Goal: Navigation & Orientation: Find specific page/section

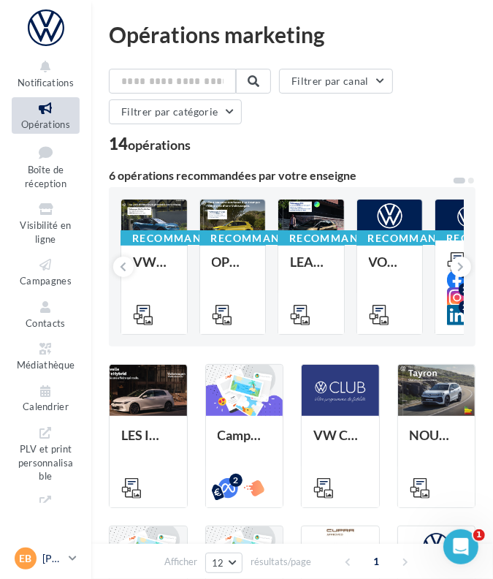
click at [45, 552] on p "[PERSON_NAME]" at bounding box center [52, 558] width 20 height 15
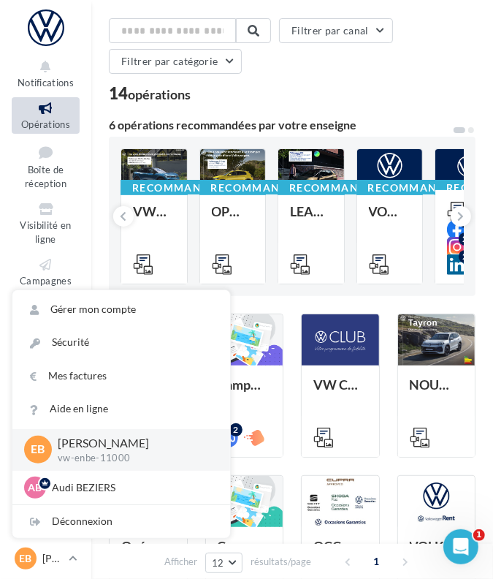
scroll to position [73, 0]
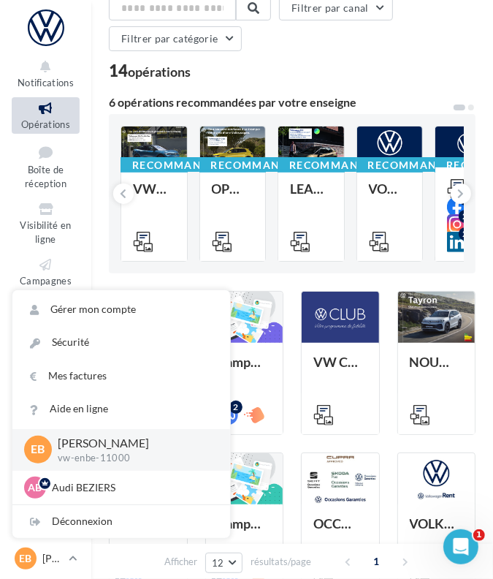
click at [106, 453] on p "vw-enbe-11000" at bounding box center [132, 458] width 149 height 13
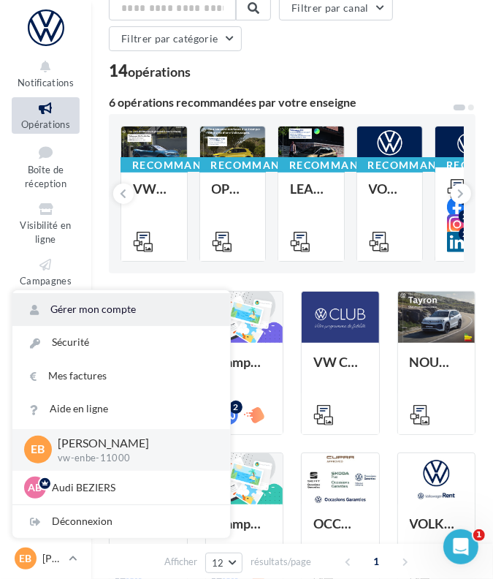
scroll to position [0, 0]
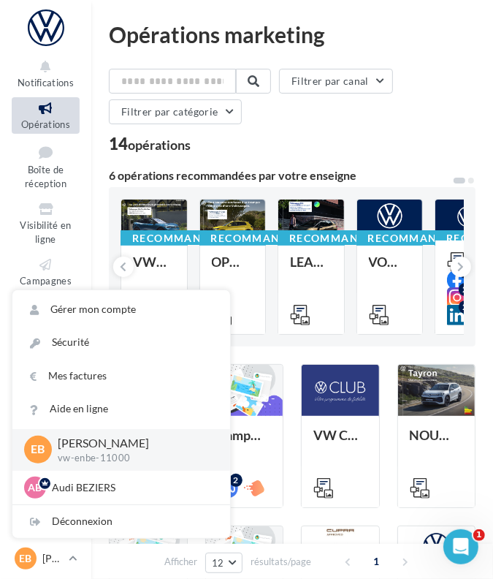
click at [96, 460] on p "vw-enbe-11000" at bounding box center [132, 458] width 149 height 13
click at [33, 453] on span "EB" at bounding box center [38, 449] width 14 height 17
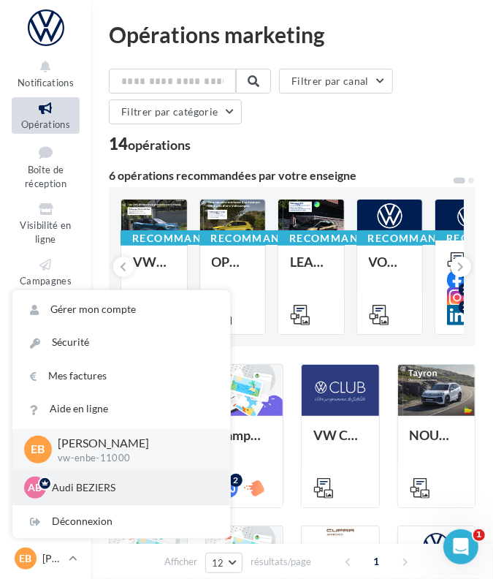
click at [146, 498] on div "AB Audi BEZIERS audi-bezi-eben" at bounding box center [121, 488] width 218 height 34
click at [84, 484] on p "Audi BEZIERS" at bounding box center [132, 487] width 161 height 15
